Goal: Information Seeking & Learning: Learn about a topic

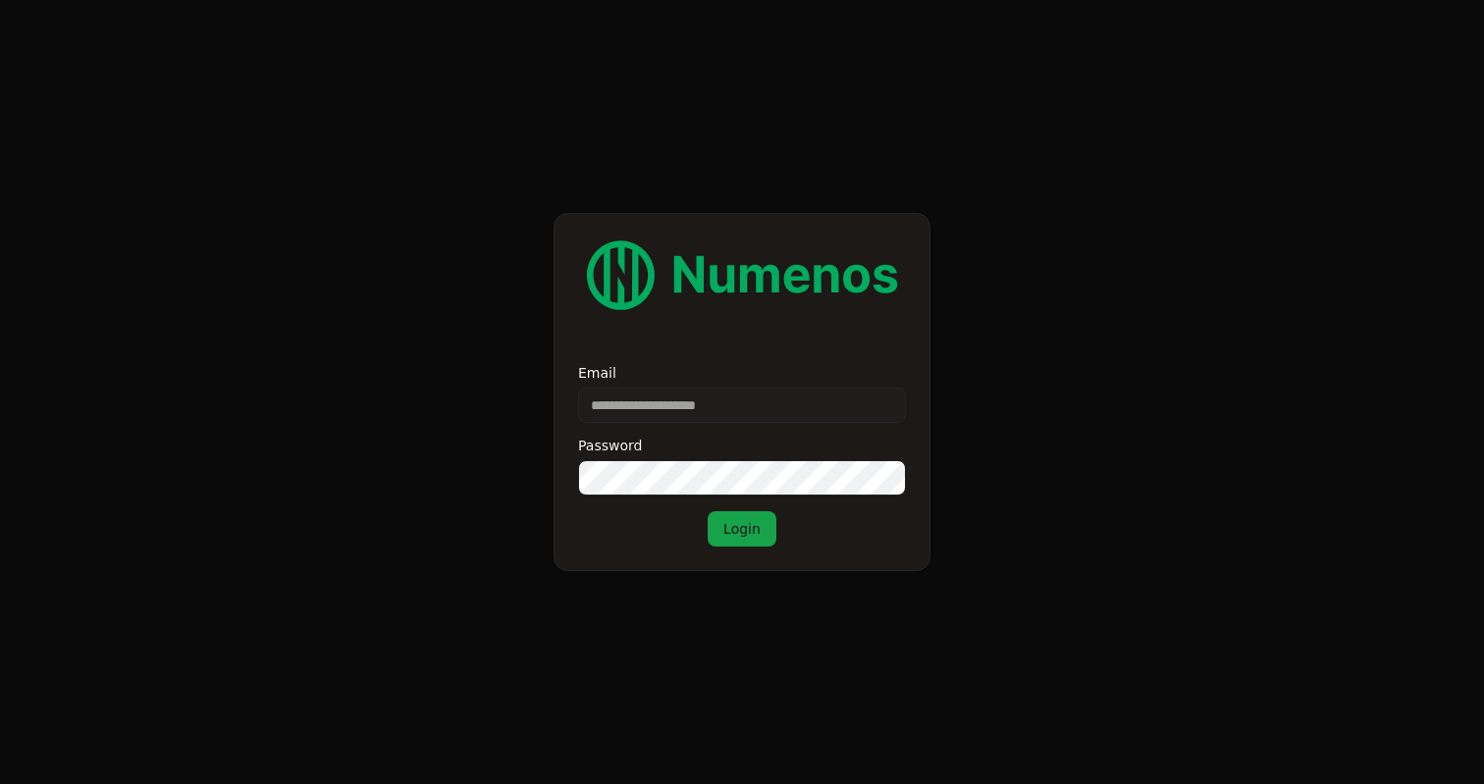
click at [678, 405] on input "Email" at bounding box center [742, 405] width 328 height 35
paste input "**********"
type input "**********"
click at [708, 511] on button "Login" at bounding box center [742, 528] width 69 height 35
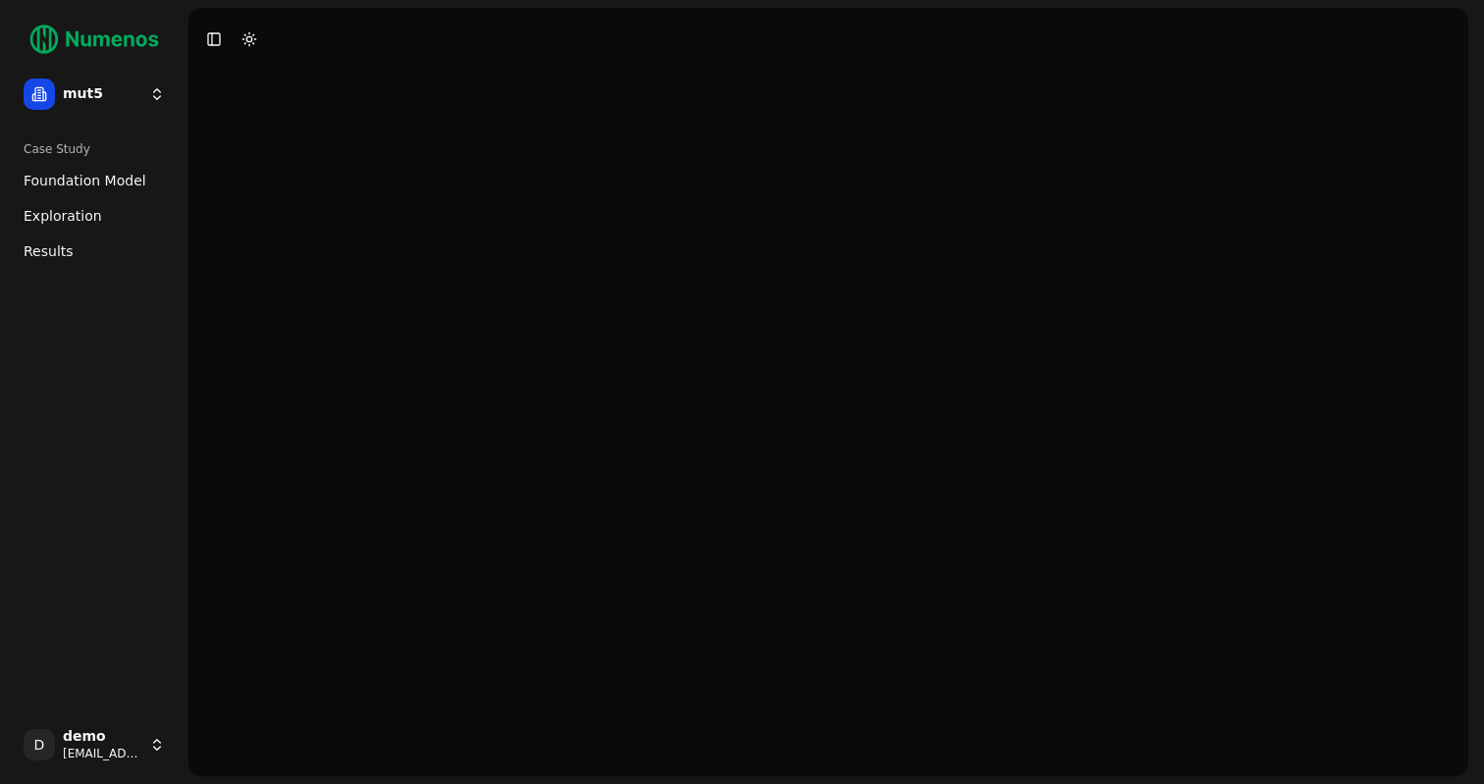
click at [99, 172] on span "Foundation Model" at bounding box center [85, 181] width 123 height 20
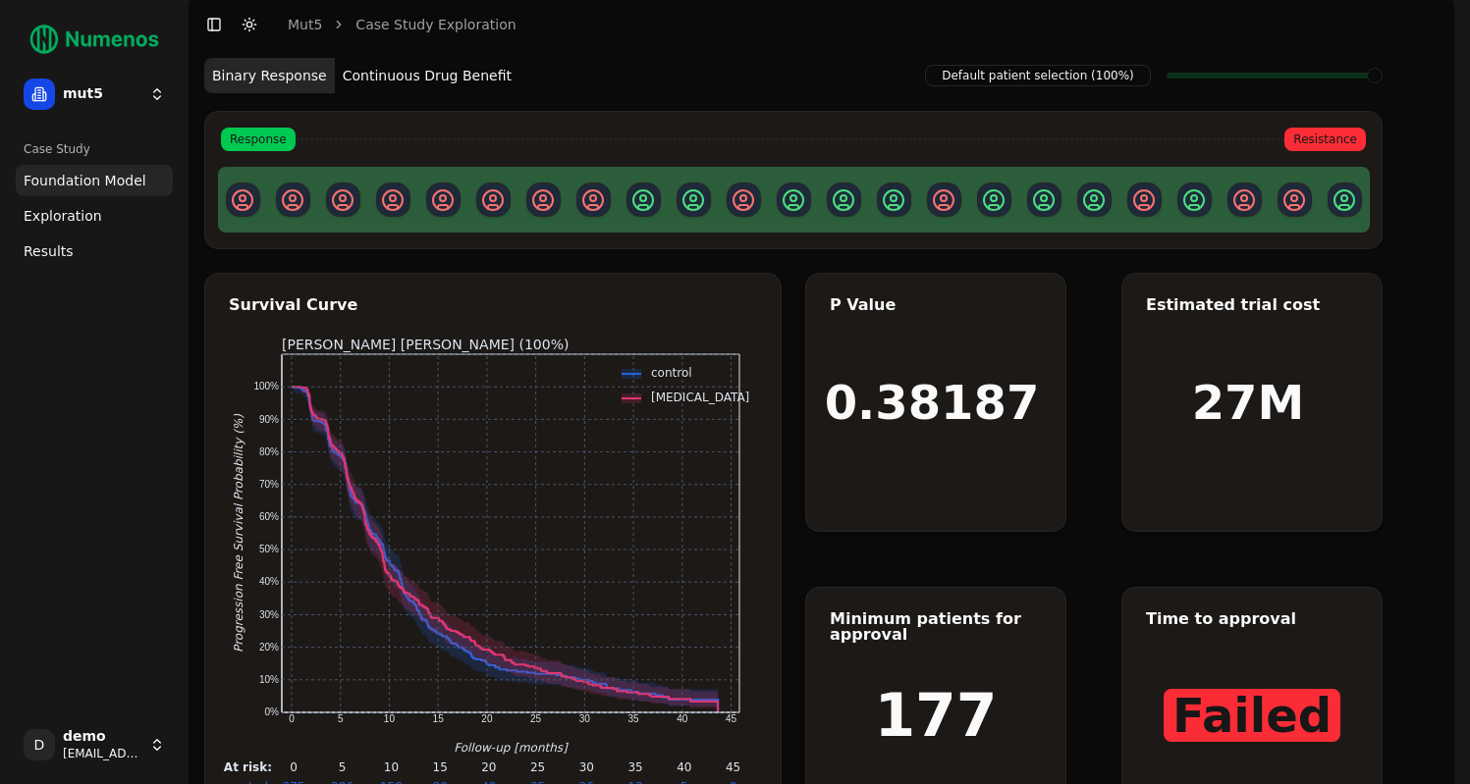
scroll to position [22, 0]
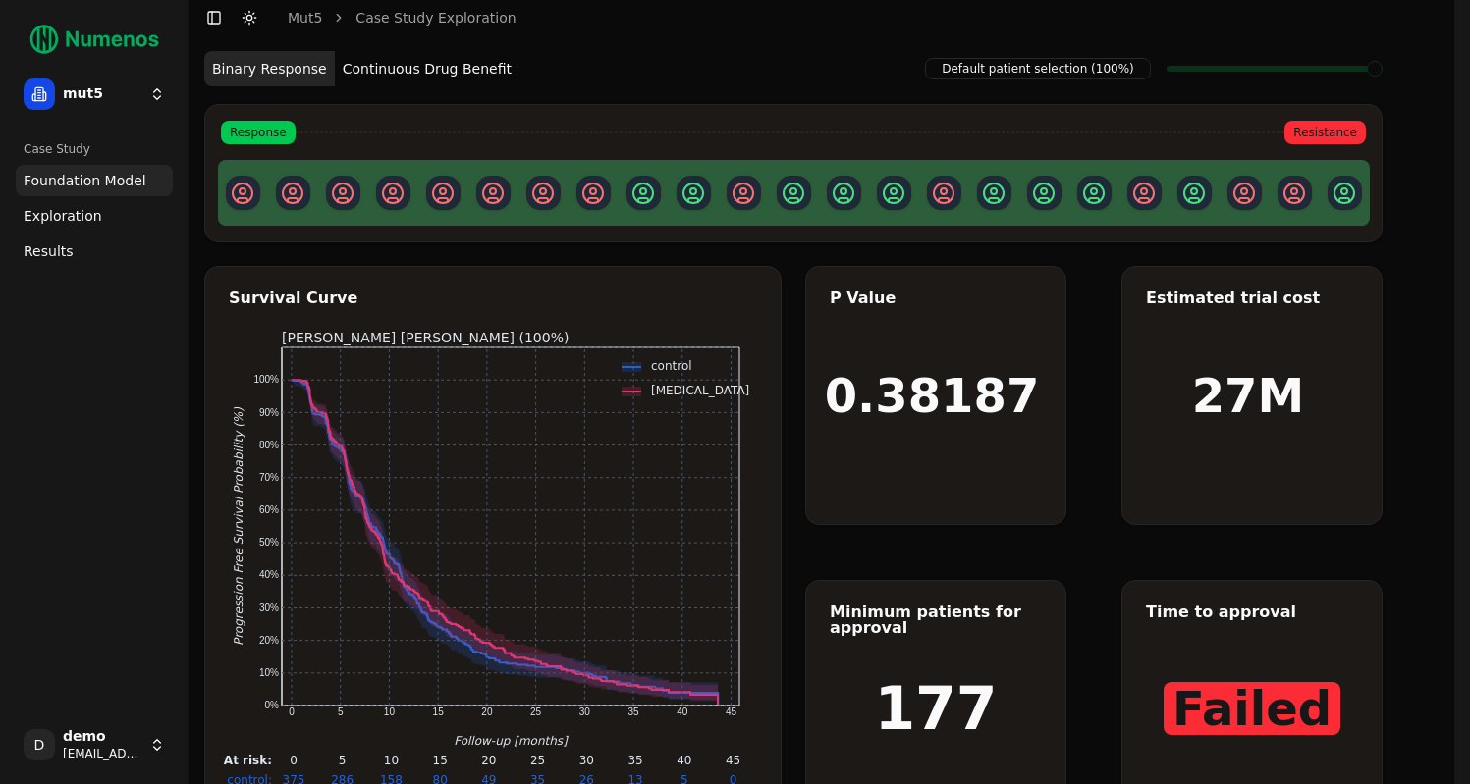
click at [402, 67] on button "Continuous Drug Benefit" at bounding box center [427, 68] width 185 height 35
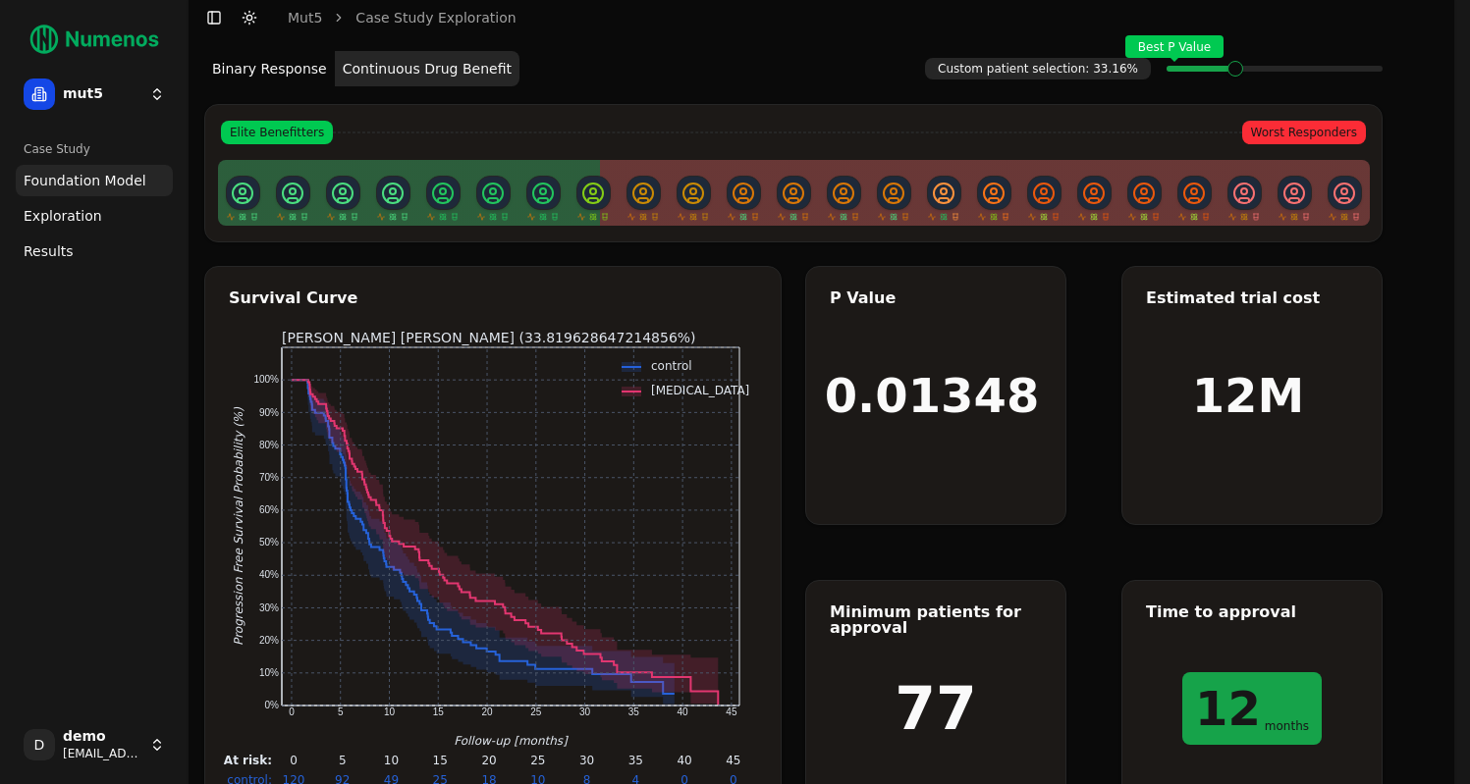
click at [83, 221] on span "Exploration" at bounding box center [63, 216] width 79 height 20
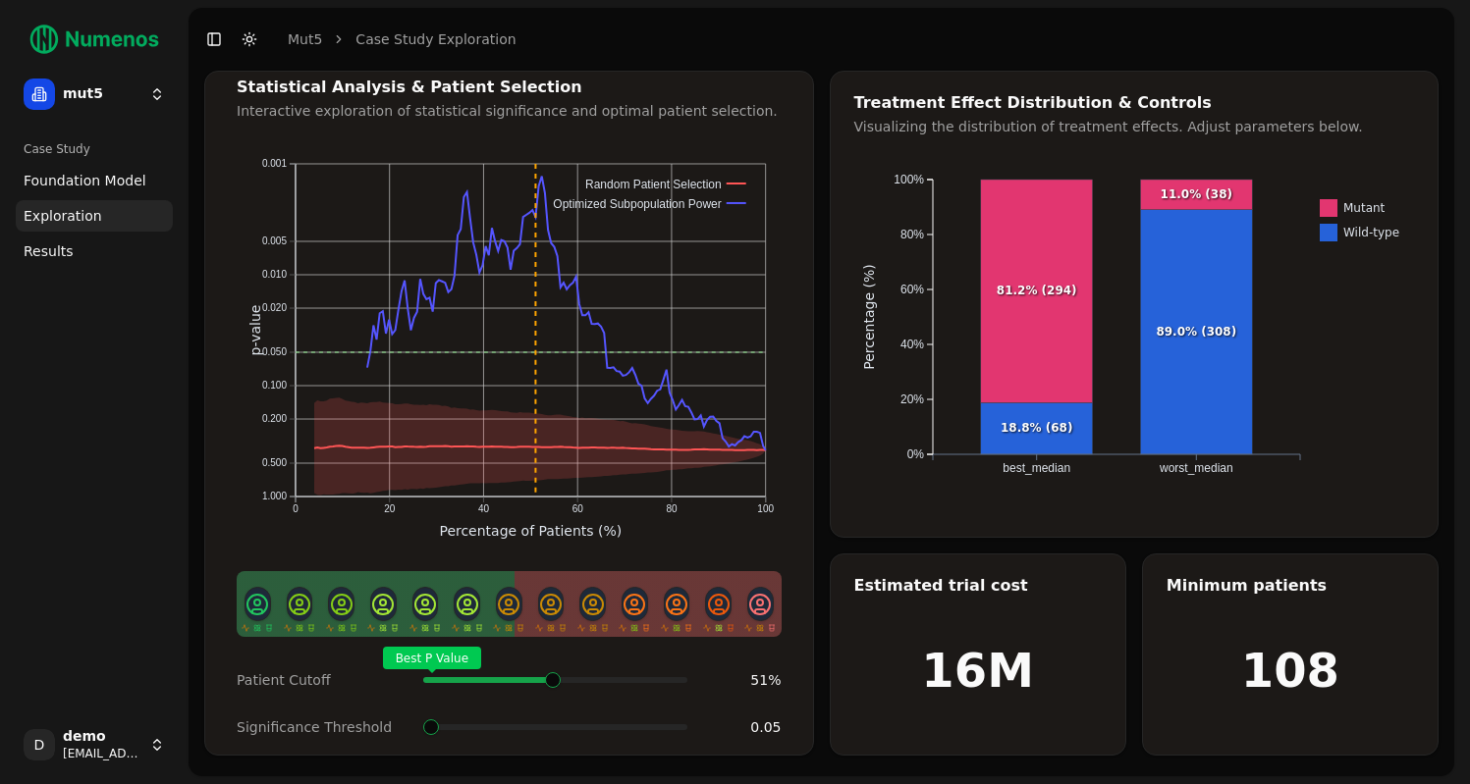
click at [684, 676] on span at bounding box center [685, 680] width 2 height 8
click at [558, 682] on span at bounding box center [557, 680] width 2 height 8
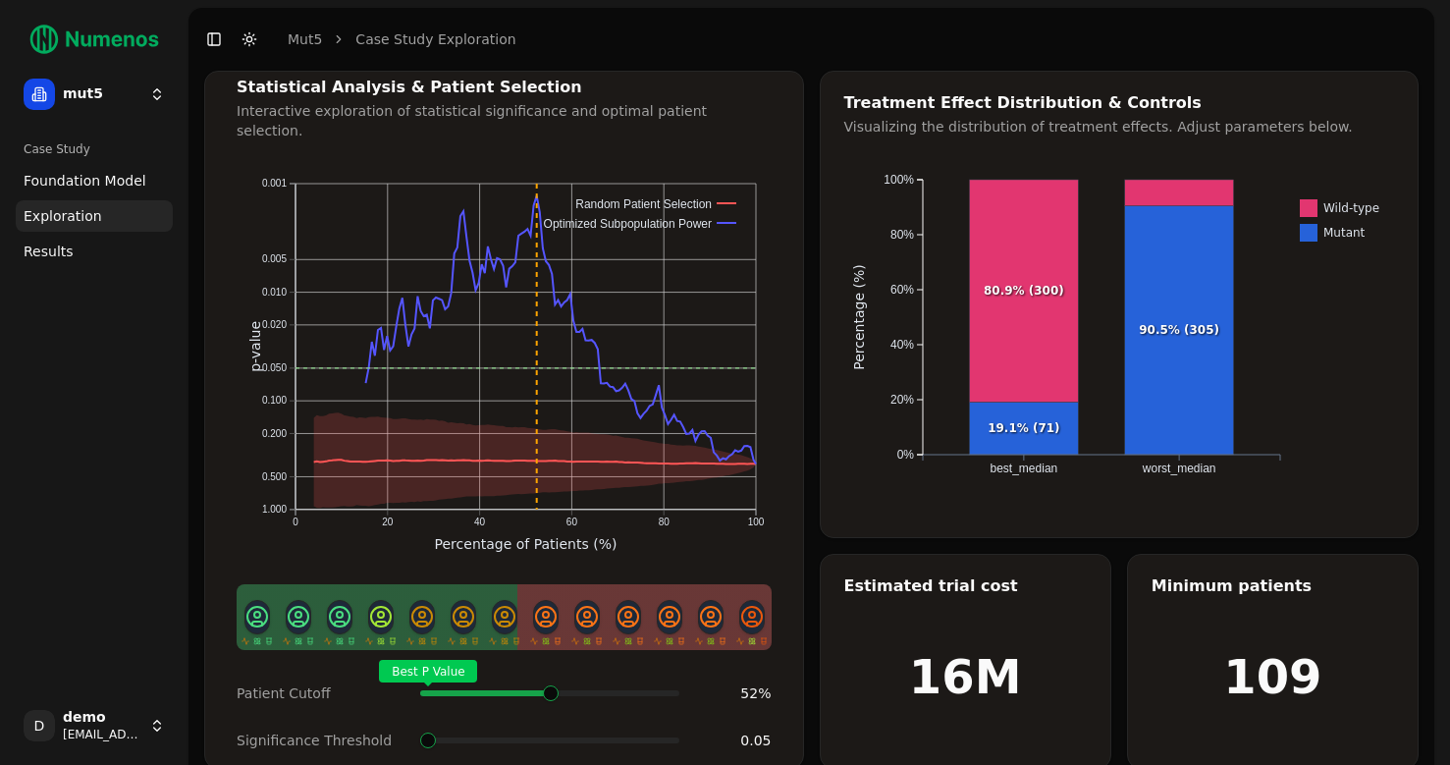
click at [670, 689] on span at bounding box center [671, 693] width 2 height 8
click at [502, 732] on span at bounding box center [510, 740] width 16 height 16
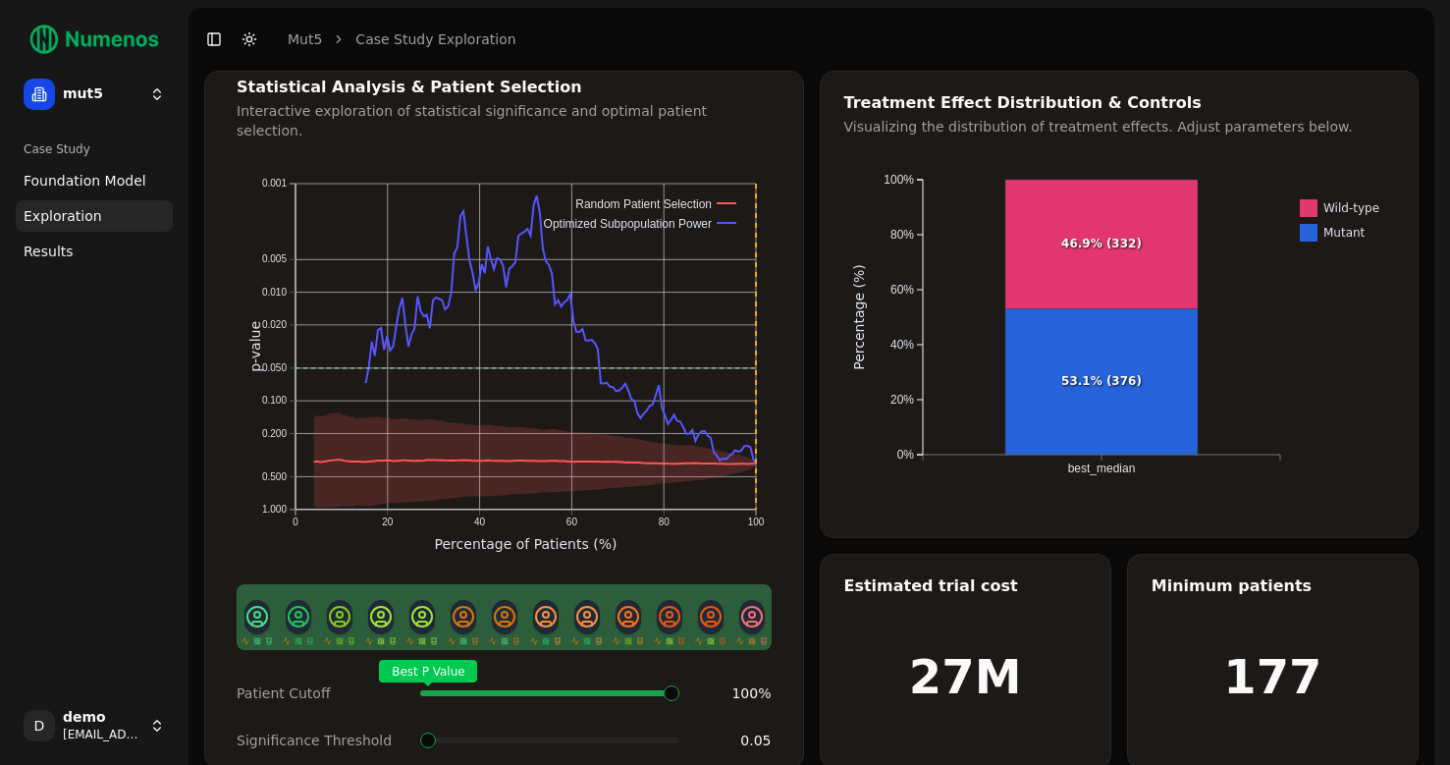
click at [679, 673] on div "Best P Value" at bounding box center [549, 692] width 259 height 39
click at [680, 689] on span at bounding box center [679, 693] width 2 height 8
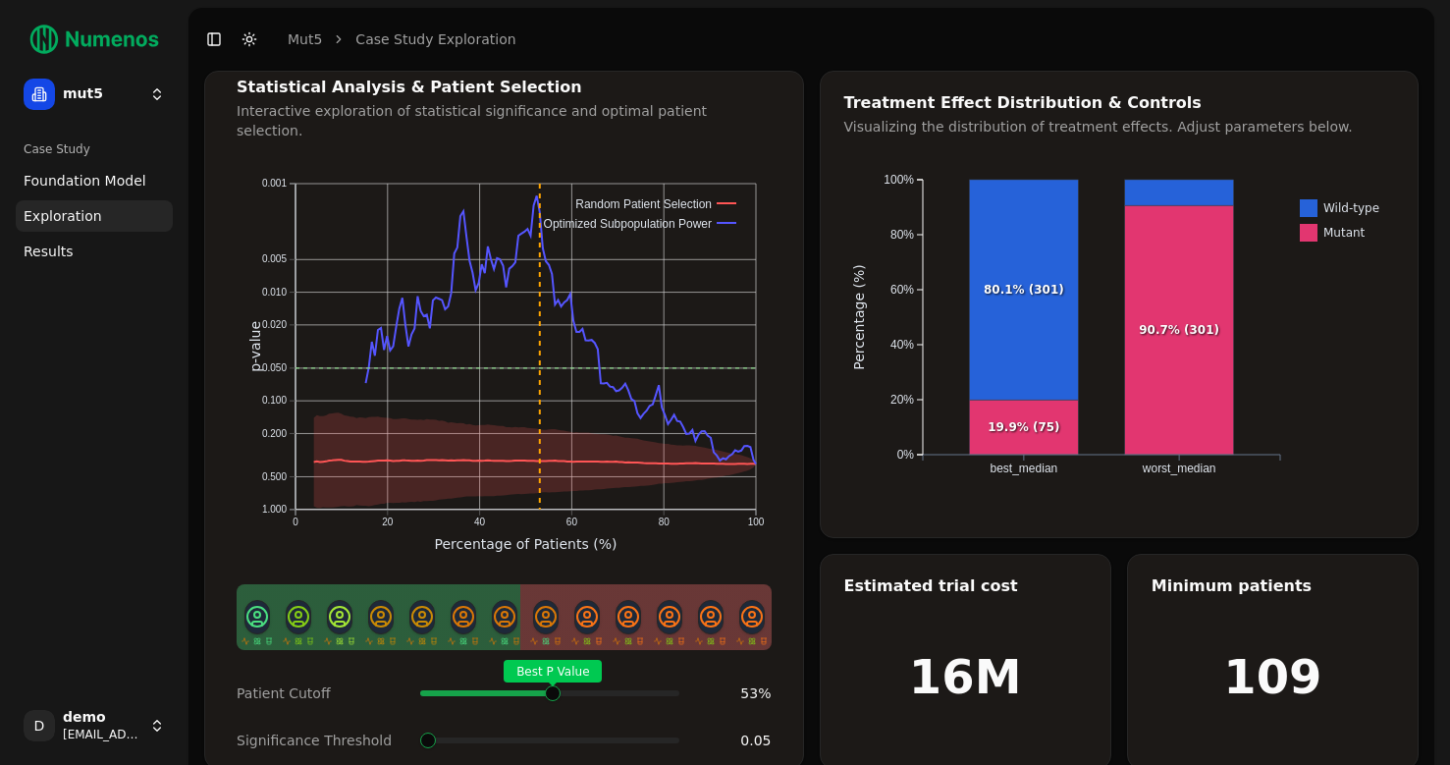
click at [554, 673] on div "Best P Value" at bounding box center [549, 692] width 259 height 39
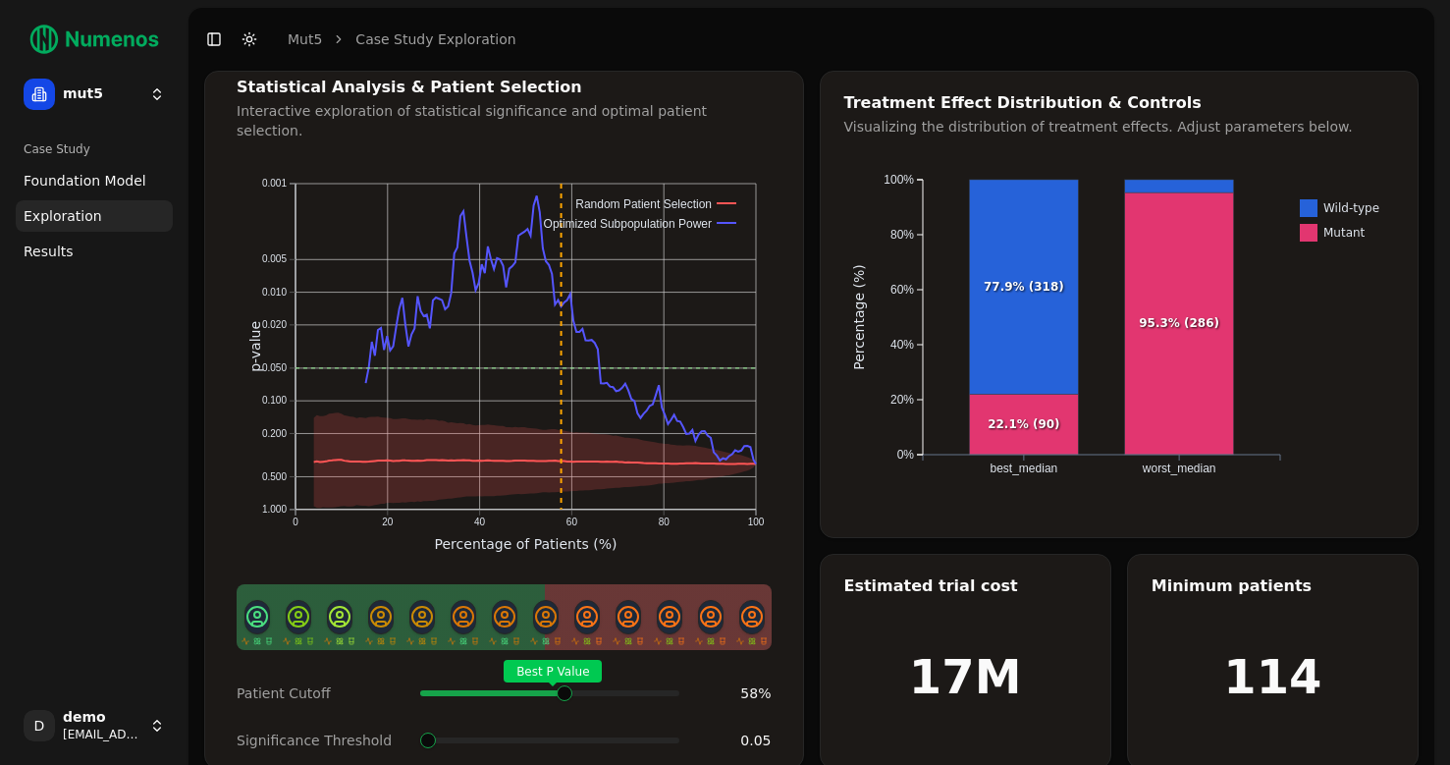
click at [567, 669] on span "Best P Value" at bounding box center [553, 671] width 98 height 23
click at [65, 259] on span "Results" at bounding box center [49, 251] width 50 height 20
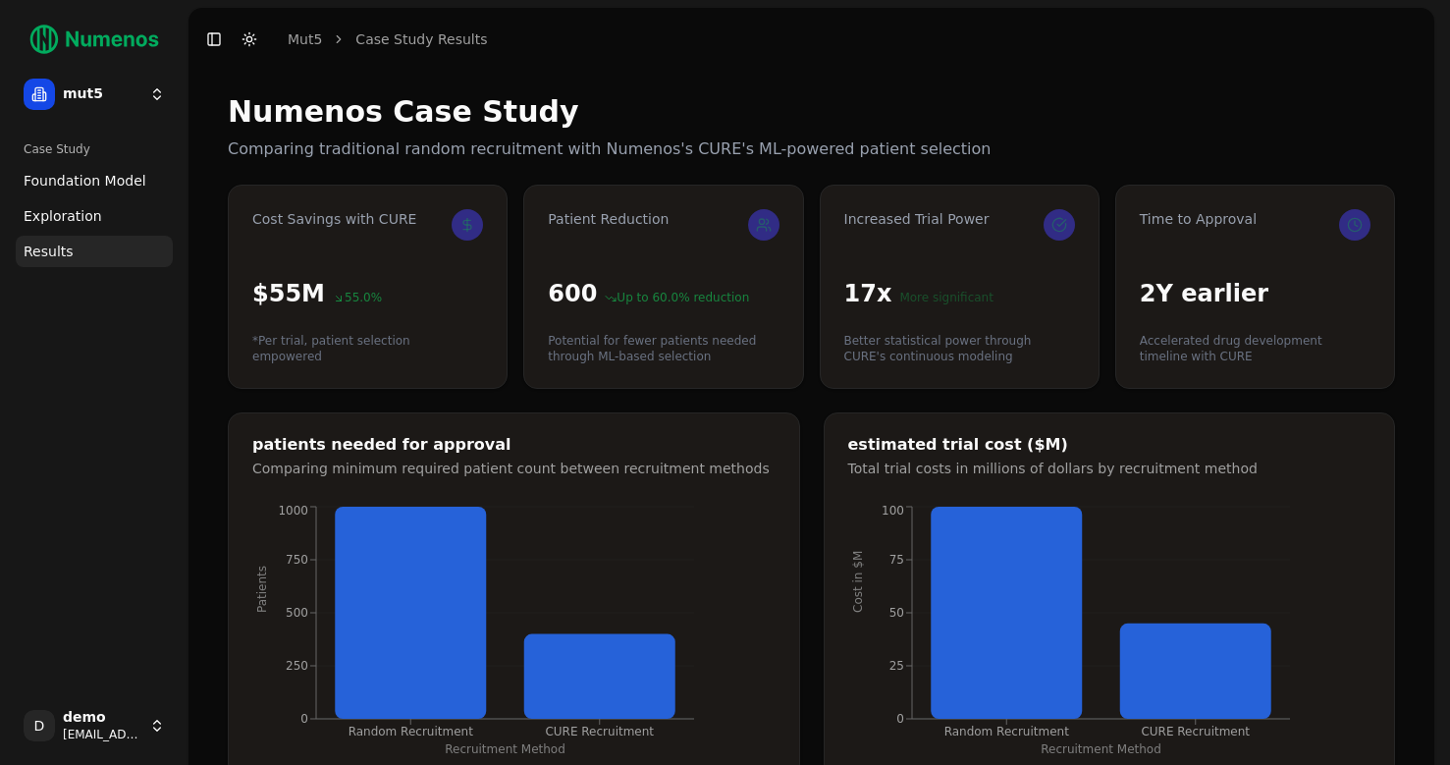
click at [77, 224] on span "Exploration" at bounding box center [63, 216] width 79 height 20
click at [90, 180] on span "Foundation Model" at bounding box center [85, 181] width 123 height 20
click at [88, 189] on span "Foundation Model" at bounding box center [85, 181] width 123 height 20
click at [96, 174] on span "Foundation Model" at bounding box center [85, 181] width 123 height 20
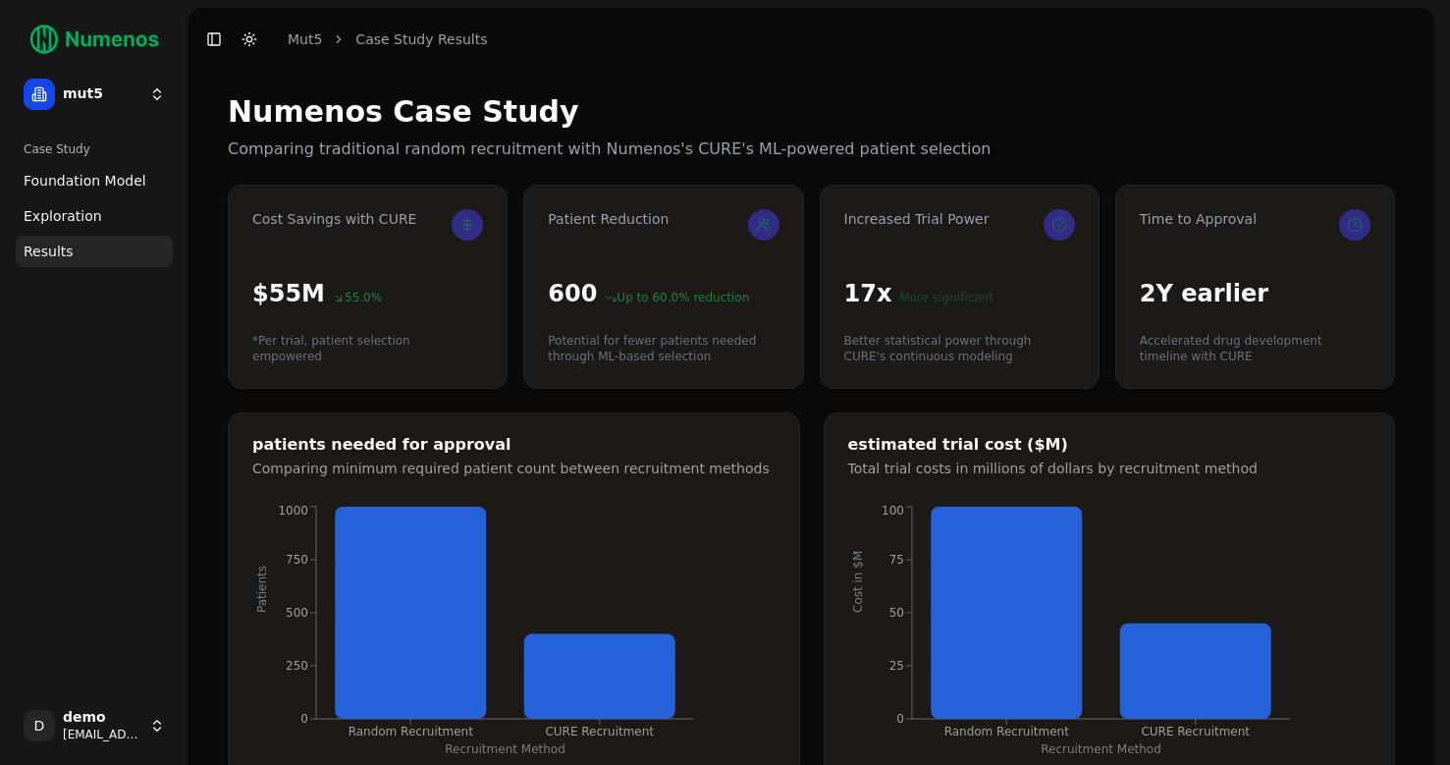
click at [87, 178] on span "Foundation Model" at bounding box center [85, 181] width 123 height 20
click at [59, 217] on span "Exploration" at bounding box center [63, 216] width 79 height 20
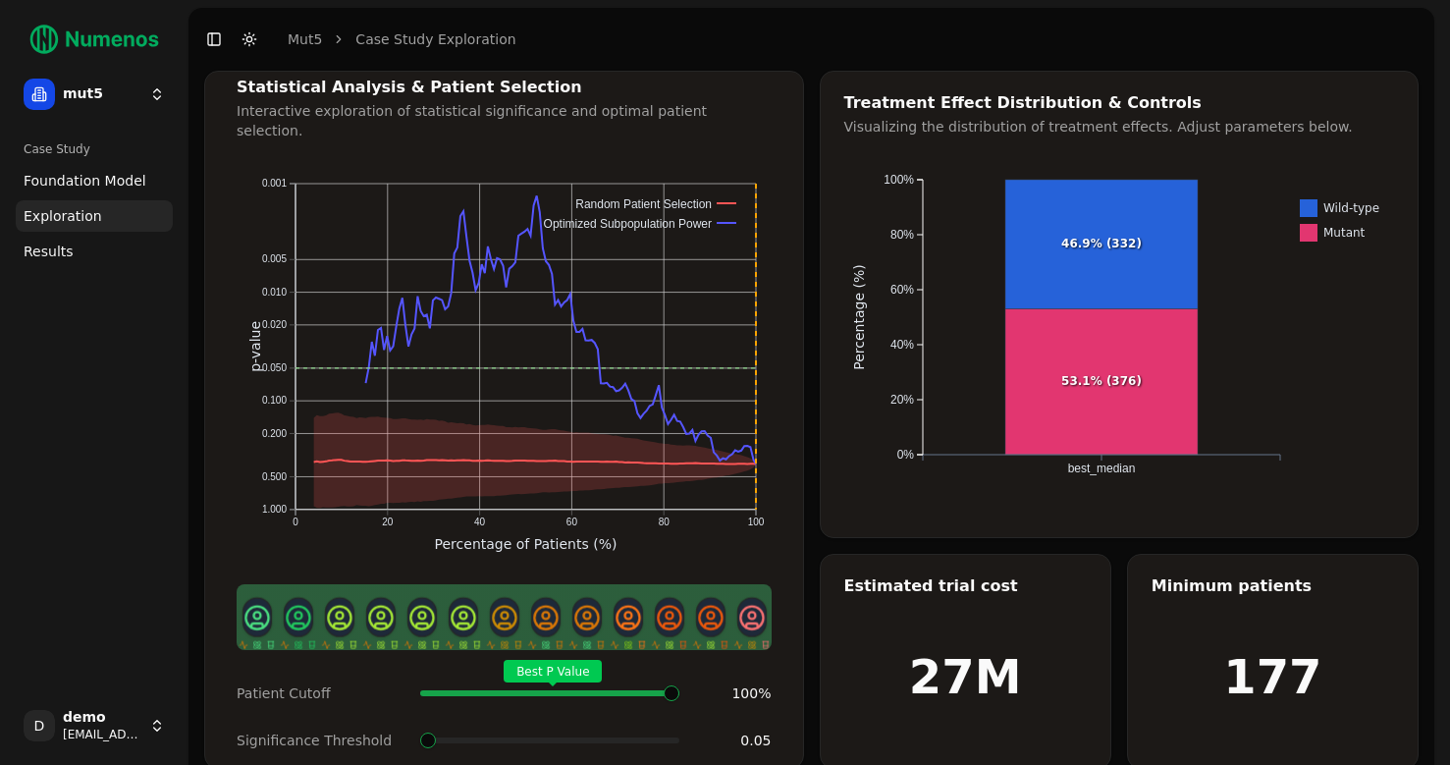
click at [80, 175] on span "Foundation Model" at bounding box center [85, 181] width 123 height 20
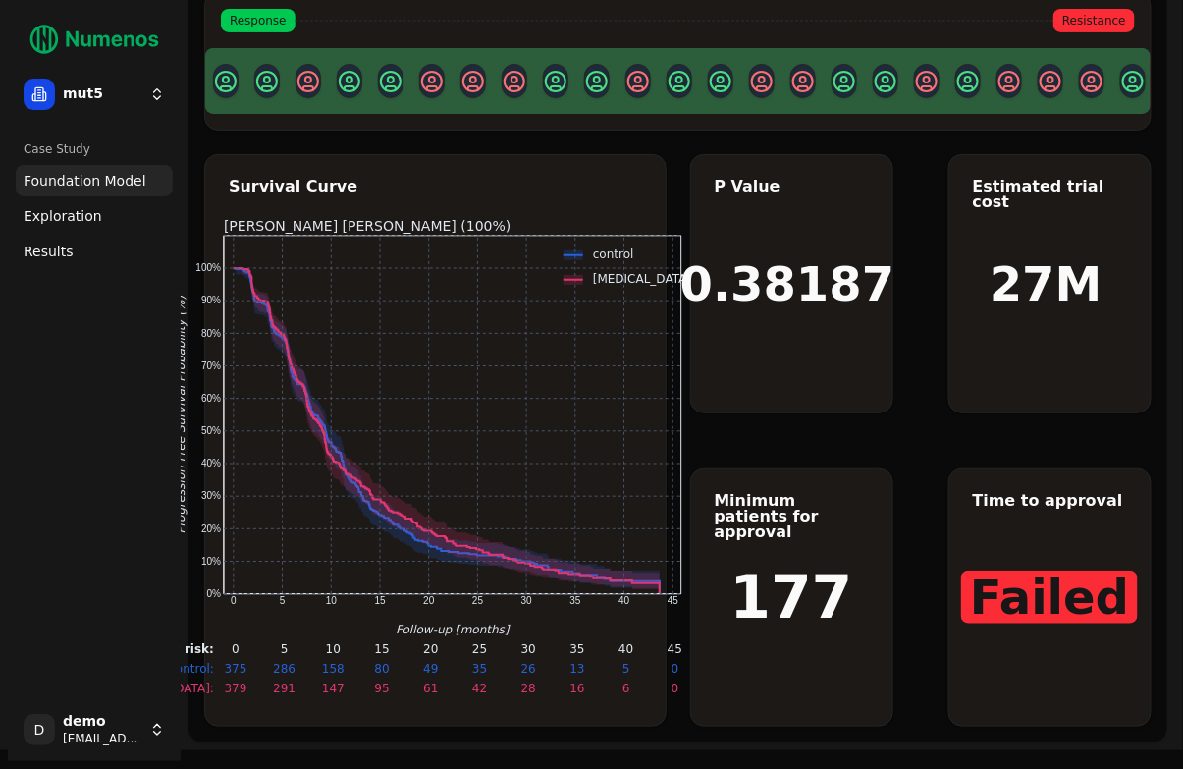
scroll to position [113, 0]
